Goal: Check status: Check status

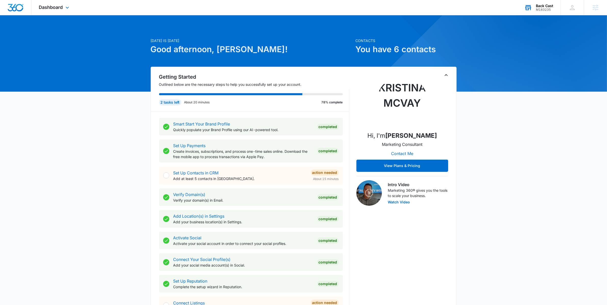
click at [542, 7] on div "Back Cast" at bounding box center [544, 6] width 17 height 4
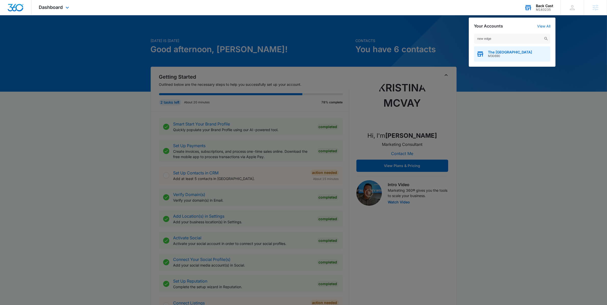
type input "new edge"
click at [485, 59] on div "The [GEOGRAPHIC_DATA] M30690" at bounding box center [512, 53] width 76 height 15
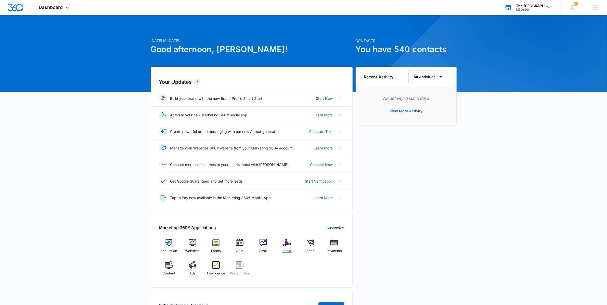
click at [285, 244] on img at bounding box center [287, 243] width 8 height 8
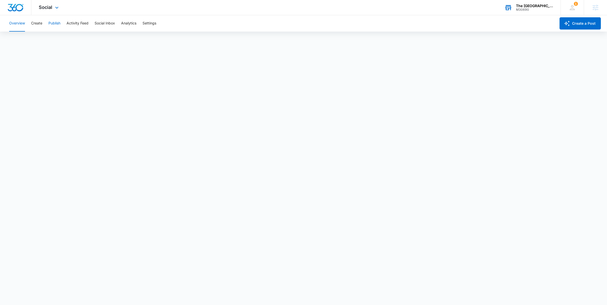
click at [50, 22] on button "Publish" at bounding box center [54, 23] width 12 height 16
click at [46, 21] on div "Overview Create Publish Activity Feed Social Inbox Analytics Settings" at bounding box center [281, 23] width 550 height 16
click at [42, 23] on button "Create" at bounding box center [36, 23] width 11 height 16
click at [49, 43] on button "Approvals" at bounding box center [49, 39] width 17 height 14
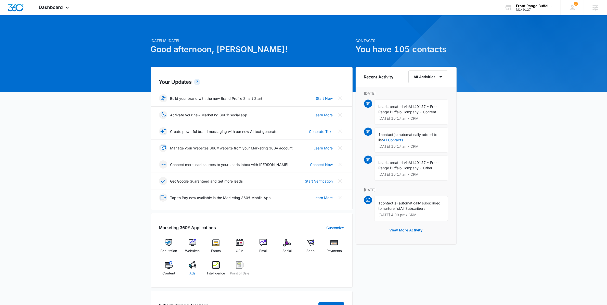
click at [189, 266] on img at bounding box center [193, 265] width 8 height 8
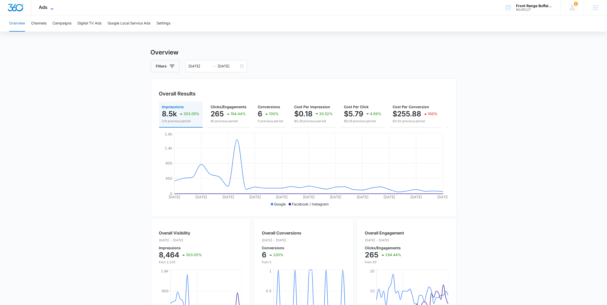
click at [50, 10] on icon at bounding box center [52, 9] width 6 height 6
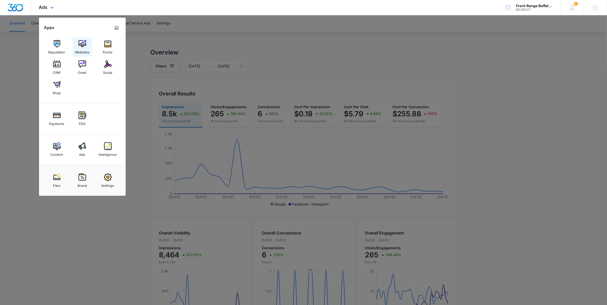
click at [77, 49] on div "Websites" at bounding box center [82, 51] width 15 height 7
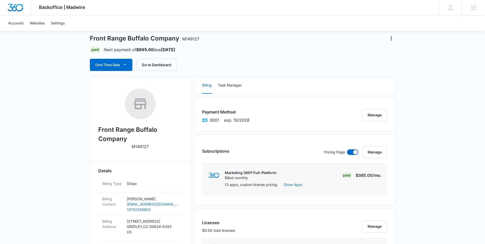
scroll to position [68, 0]
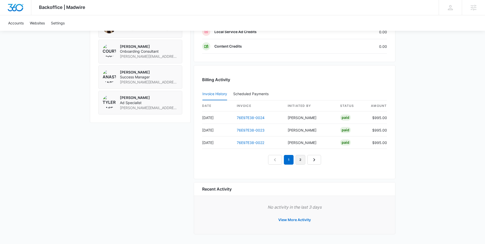
click at [299, 163] on link "2" at bounding box center [301, 160] width 10 height 10
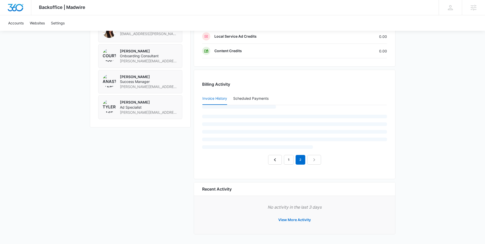
scroll to position [428, 0]
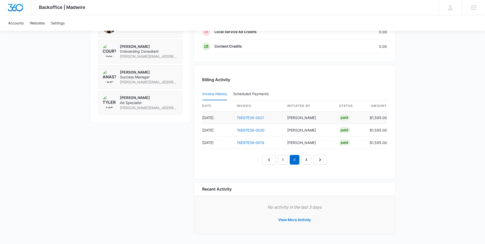
click at [256, 116] on link "76E97E38-0021" at bounding box center [250, 118] width 27 height 4
